Goal: Communication & Community: Answer question/provide support

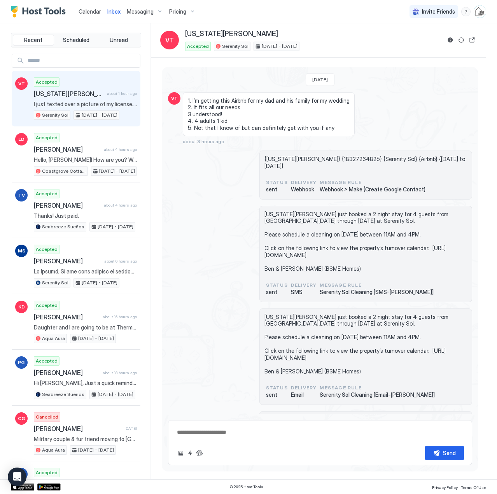
scroll to position [276, 0]
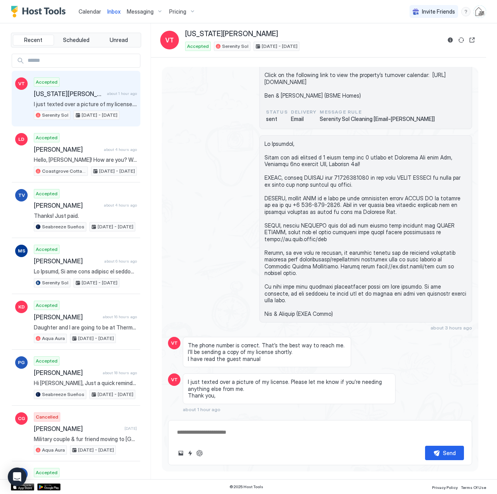
click at [93, 12] on span "Calendar" at bounding box center [90, 11] width 23 height 7
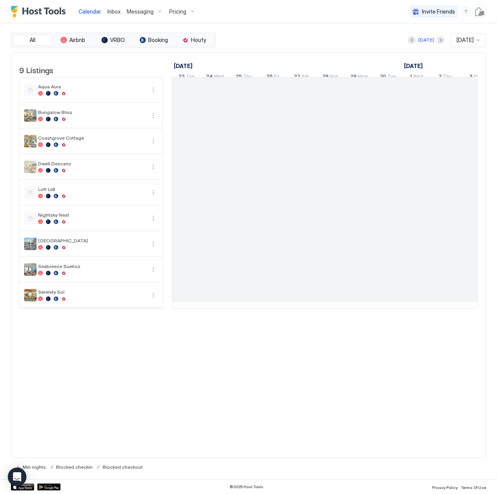
scroll to position [0, 432]
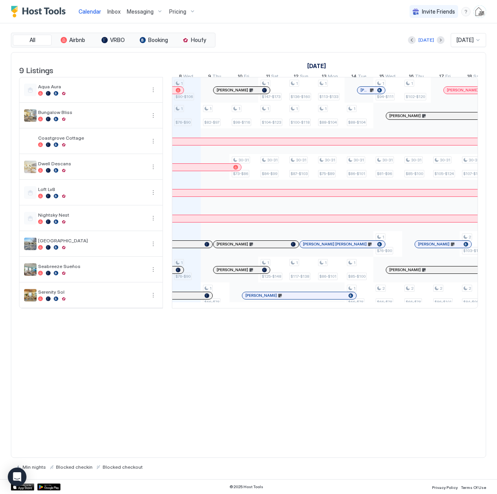
drag, startPoint x: 111, startPoint y: 15, endPoint x: 135, endPoint y: 6, distance: 25.1
click at [111, 15] on link "Inbox" at bounding box center [113, 11] width 13 height 8
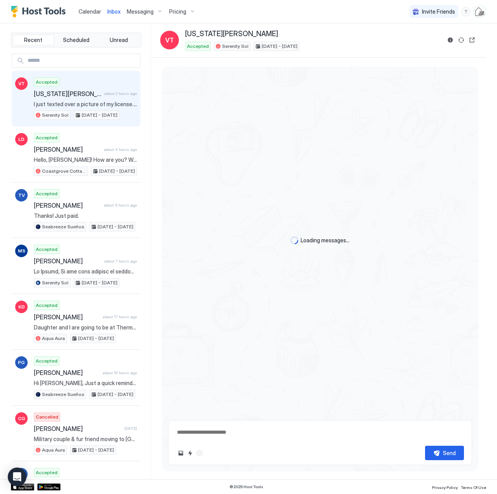
scroll to position [302, 0]
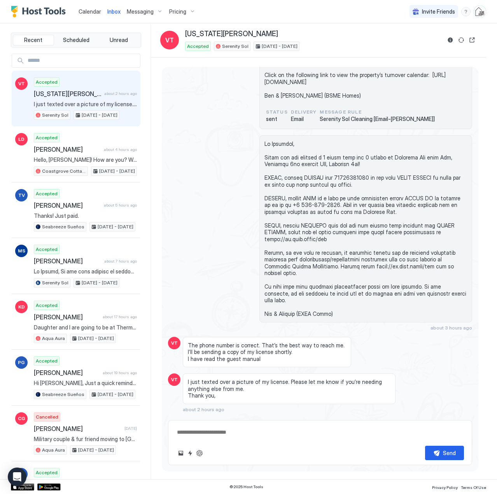
click at [80, 98] on div "Accepted [US_STATE][PERSON_NAME] about 2 hours ago I just texted over a picture…" at bounding box center [85, 98] width 103 height 43
click at [451, 43] on button "Reservation information" at bounding box center [450, 39] width 9 height 9
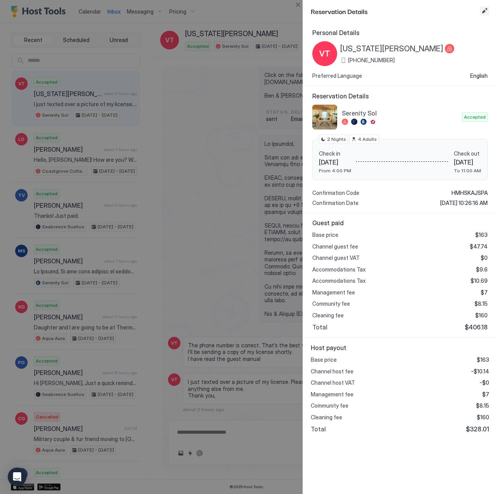
click at [485, 13] on button "Edit reservation" at bounding box center [484, 10] width 9 height 9
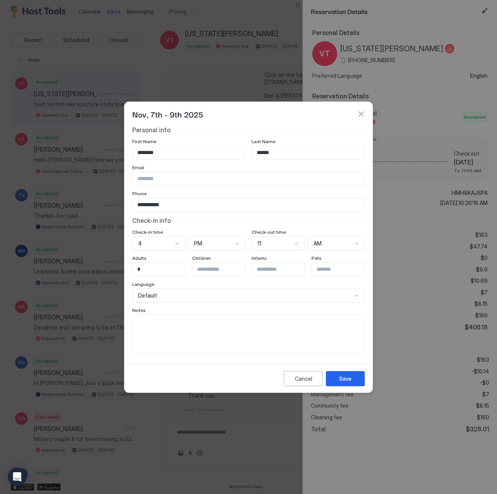
click at [257, 331] on textarea "Input Field" at bounding box center [249, 334] width 232 height 38
type textarea "**********"
click at [350, 374] on button "Save" at bounding box center [345, 378] width 39 height 15
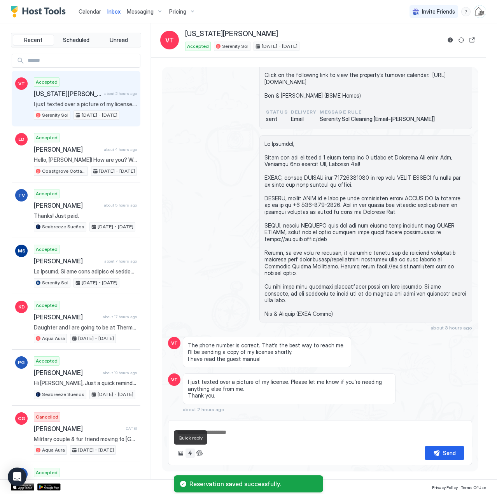
click at [187, 452] on button "Quick reply" at bounding box center [190, 452] width 9 height 9
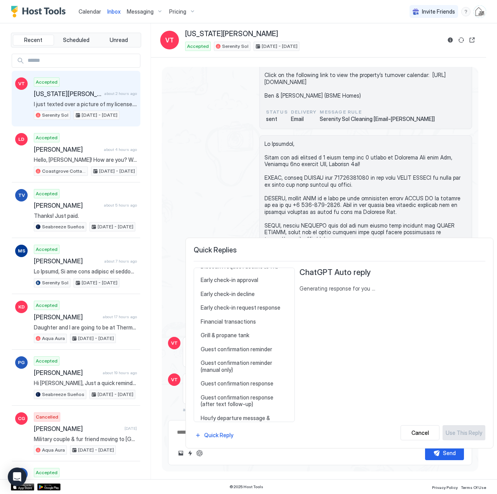
scroll to position [350, 0]
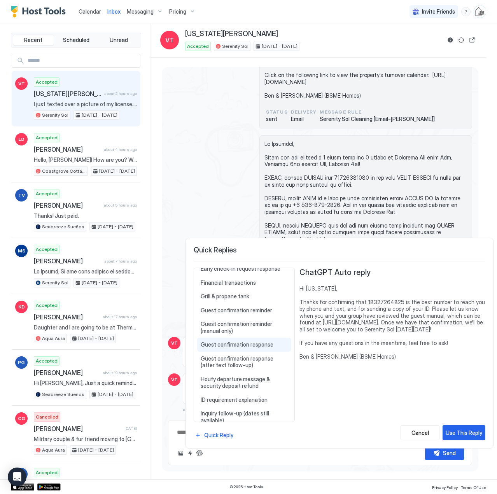
click at [224, 341] on span "Guest confirmation response" at bounding box center [244, 344] width 87 height 7
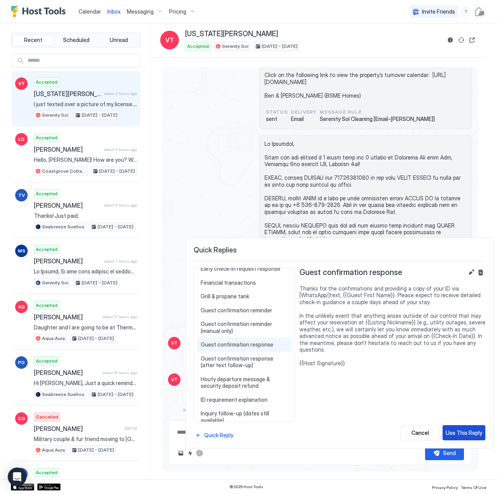
click at [463, 432] on div "Use This Reply" at bounding box center [464, 433] width 37 height 8
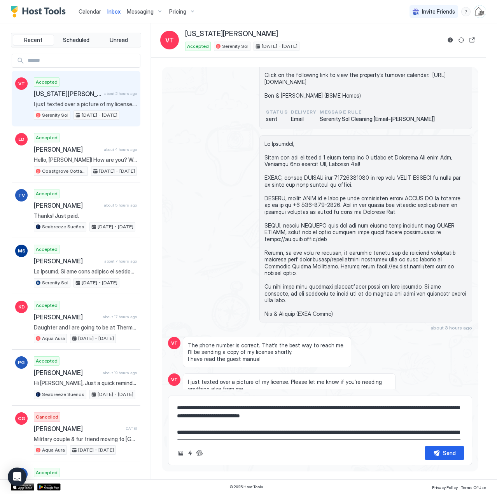
click at [259, 407] on textarea "**********" at bounding box center [320, 420] width 288 height 39
click at [331, 406] on textarea "**********" at bounding box center [320, 420] width 288 height 39
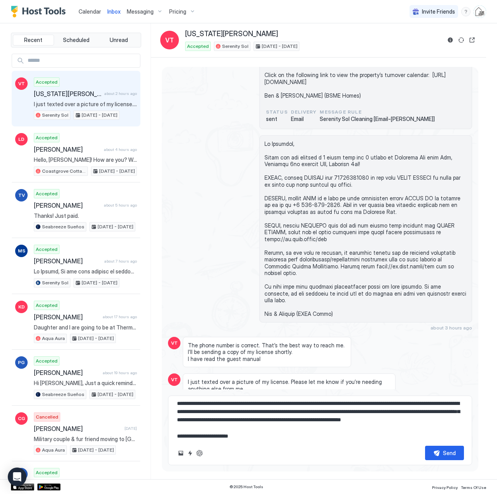
scroll to position [37, 0]
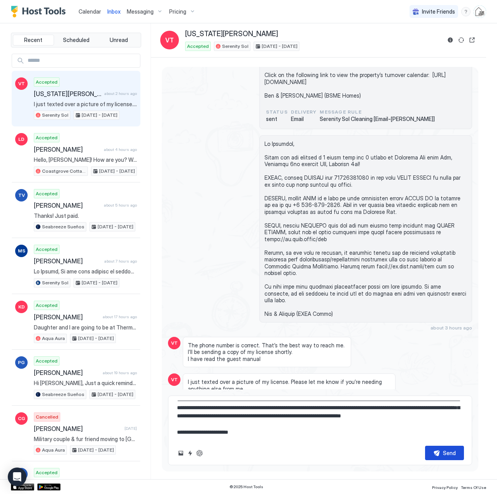
type textarea "**********"
click at [439, 454] on button "Send" at bounding box center [444, 453] width 39 height 14
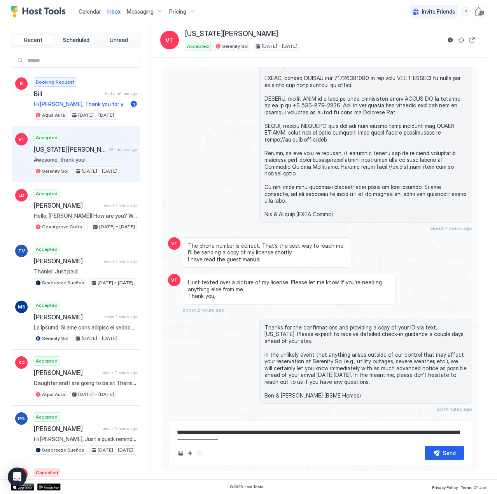
scroll to position [433, 0]
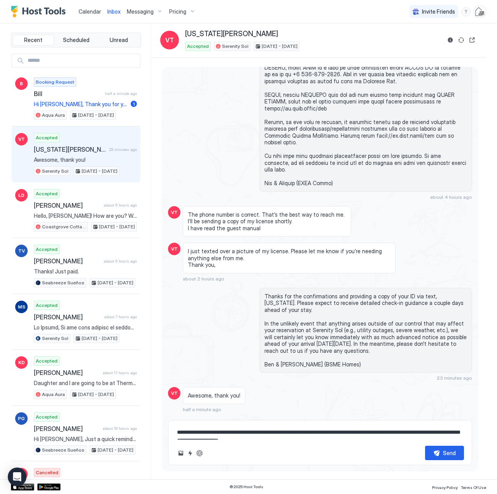
drag, startPoint x: 341, startPoint y: 40, endPoint x: 331, endPoint y: 45, distance: 11.8
click at [341, 40] on div "[US_STATE][PERSON_NAME] Accepted Serenity Sol [DATE] - [DATE]" at bounding box center [313, 40] width 256 height 21
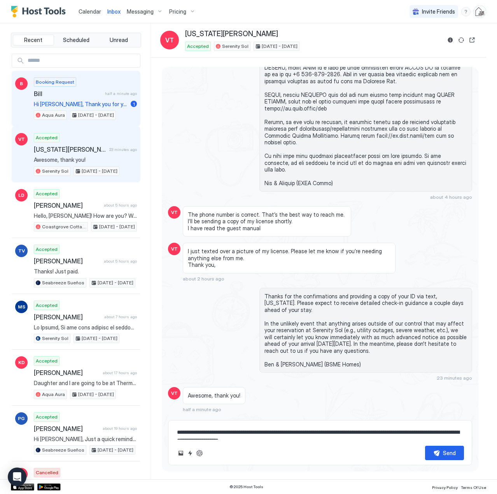
click at [82, 99] on div "Booking Request [PERSON_NAME] half a minute ago Hi [PERSON_NAME], Thank you for…" at bounding box center [85, 98] width 103 height 43
